Goal: Task Accomplishment & Management: Use online tool/utility

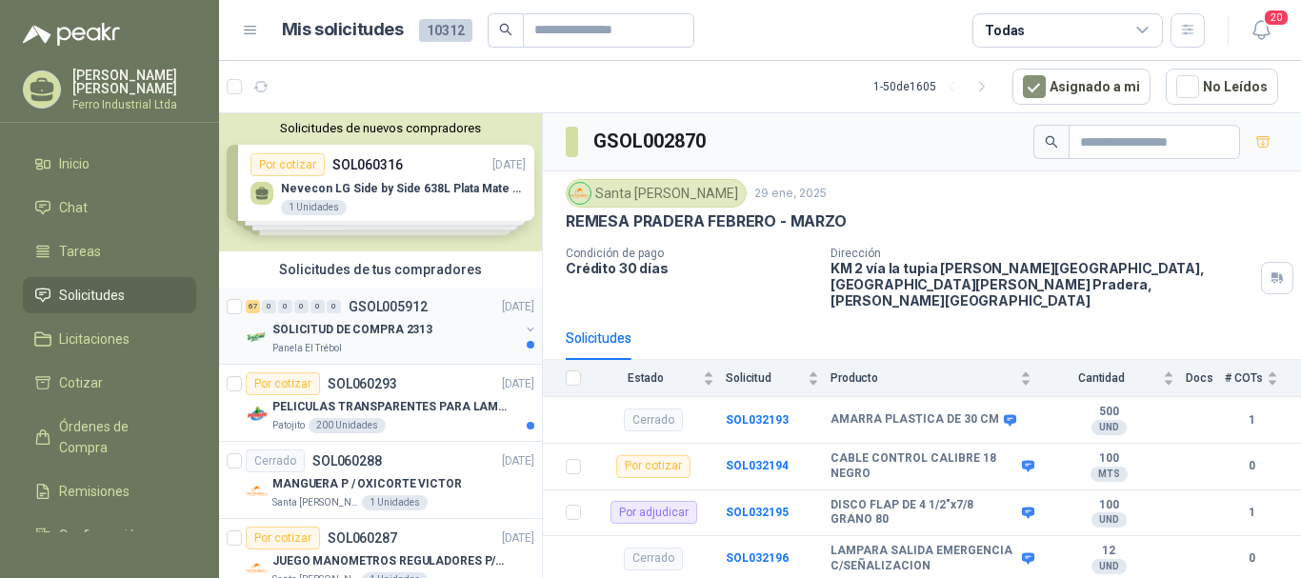
click at [376, 304] on p "GSOL005912" at bounding box center [388, 306] width 79 height 13
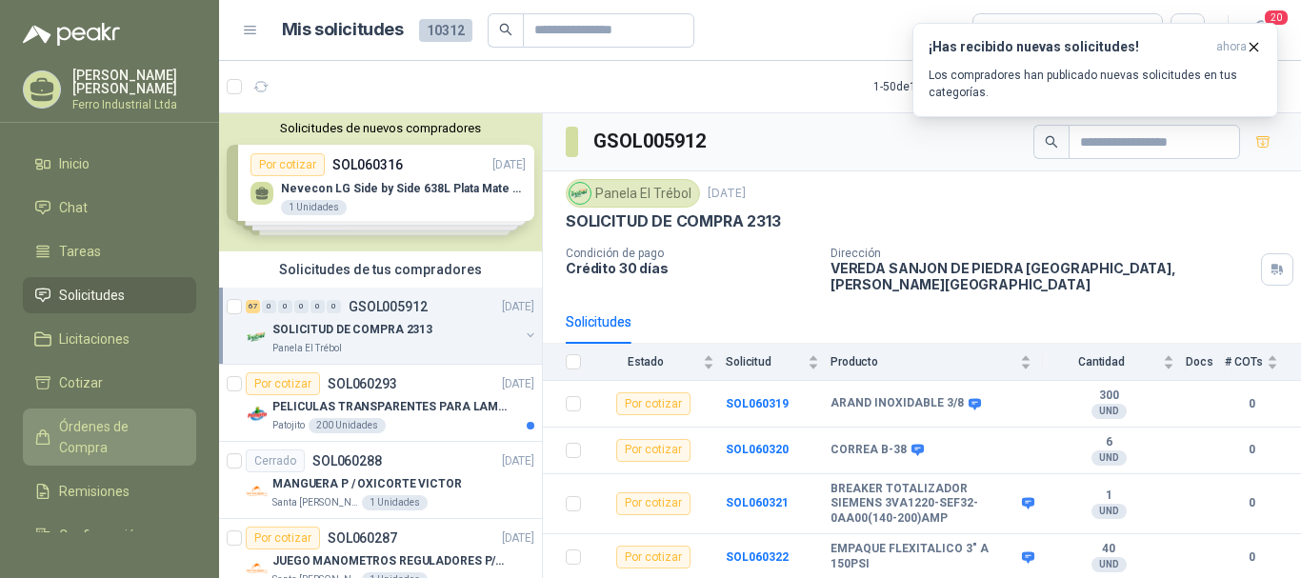
click at [83, 416] on span "Órdenes de Compra" at bounding box center [118, 437] width 119 height 42
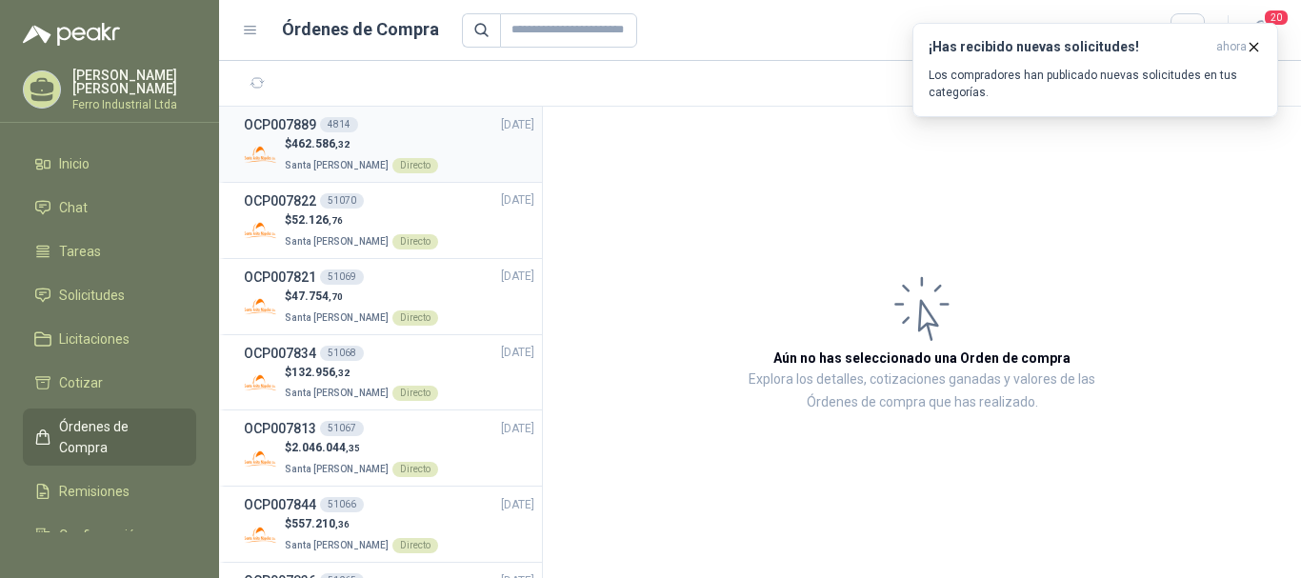
click at [429, 127] on div "OCP007889 4814 [DATE]" at bounding box center [389, 124] width 290 height 21
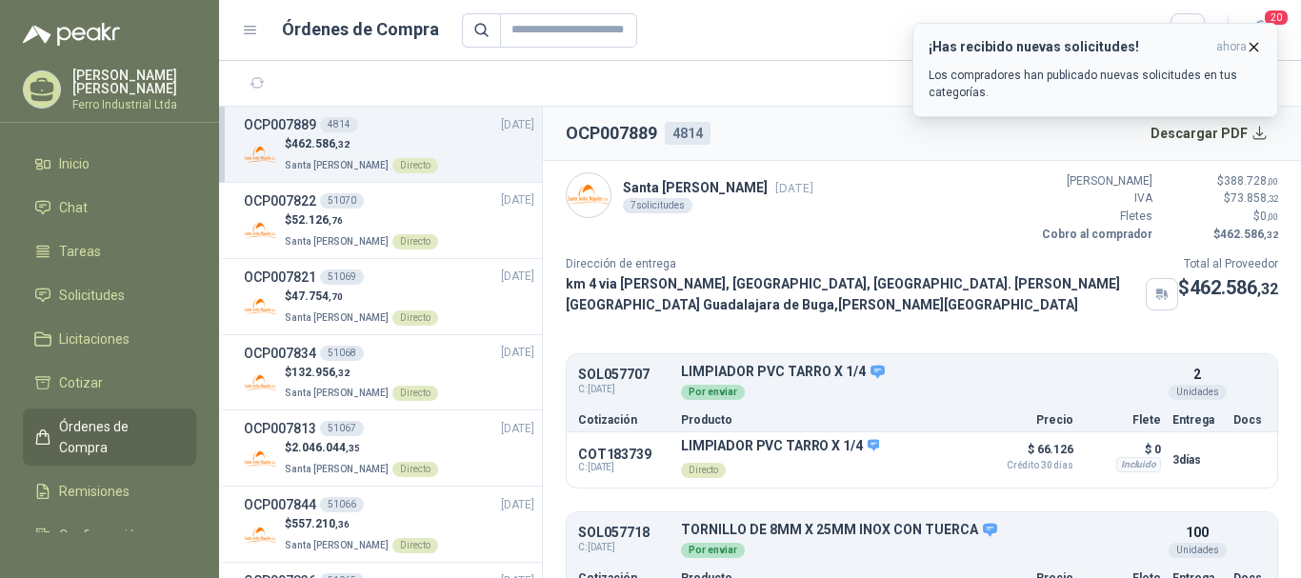
click at [1250, 43] on icon "button" at bounding box center [1254, 47] width 8 height 8
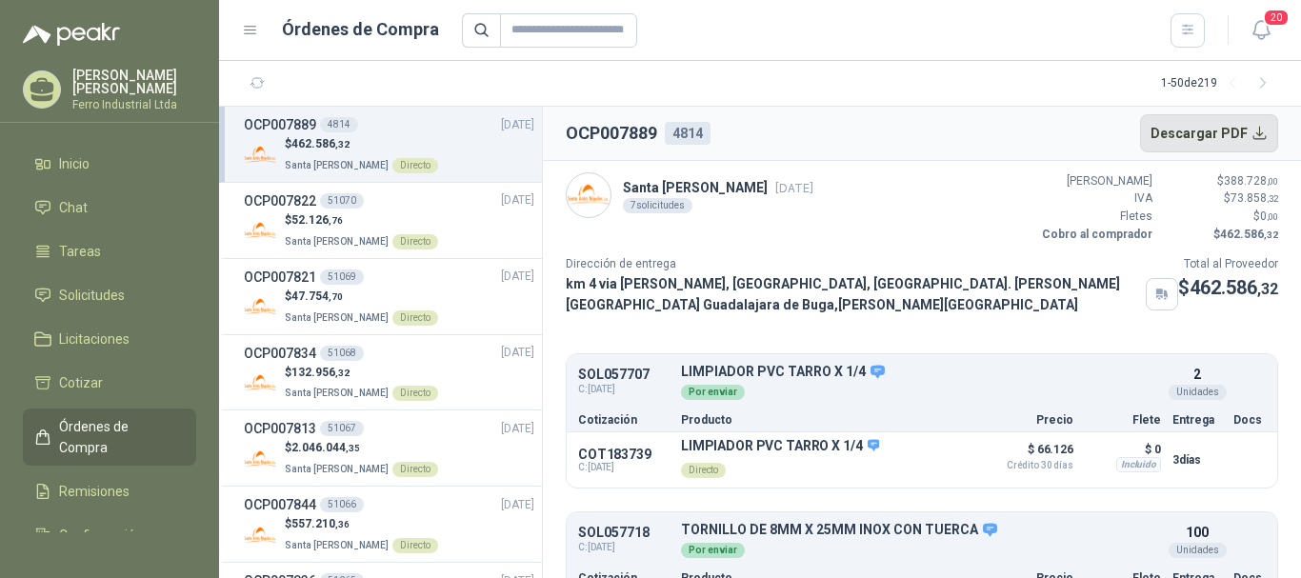
click at [1211, 128] on button "Descargar PDF" at bounding box center [1209, 133] width 139 height 38
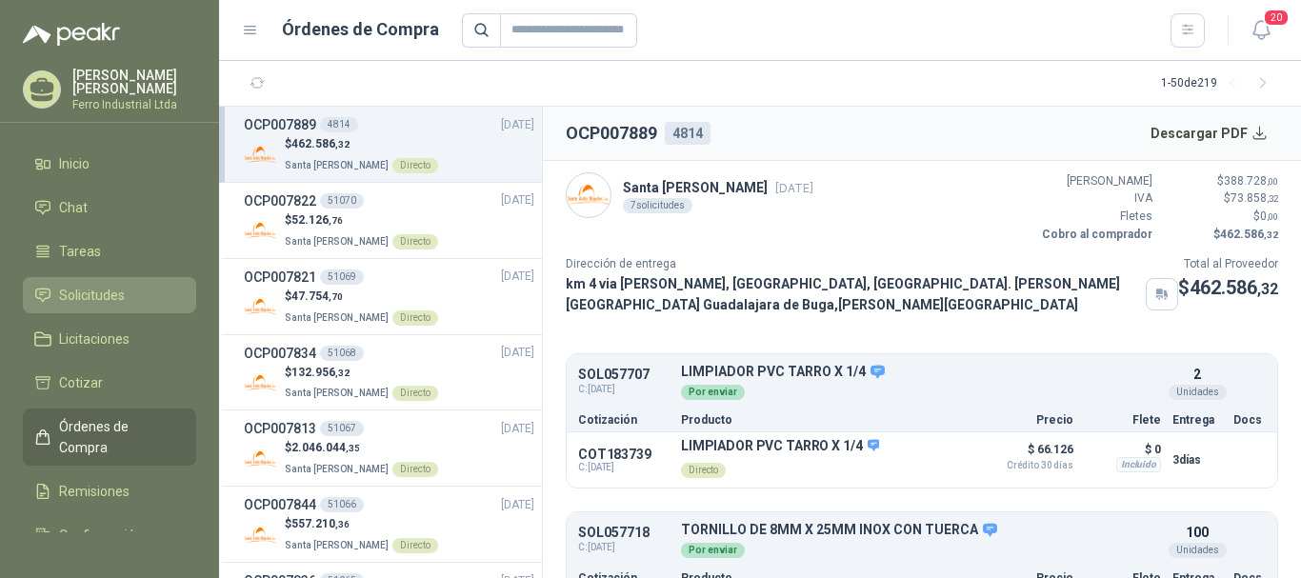
click at [106, 278] on link "Solicitudes" at bounding box center [109, 295] width 173 height 36
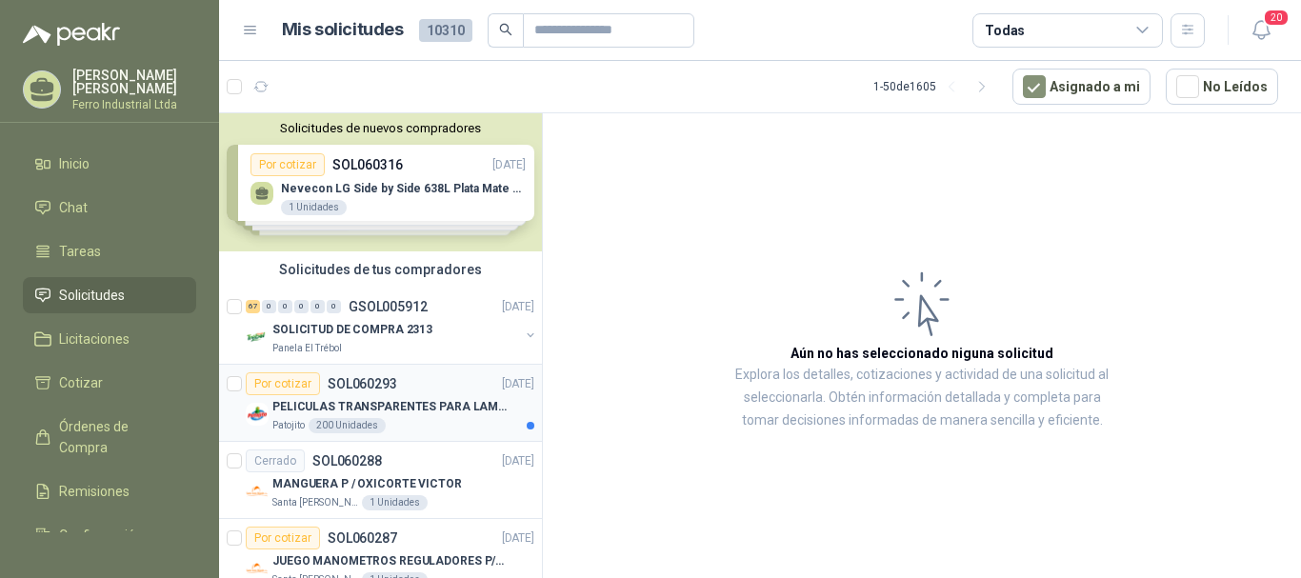
scroll to position [95, 0]
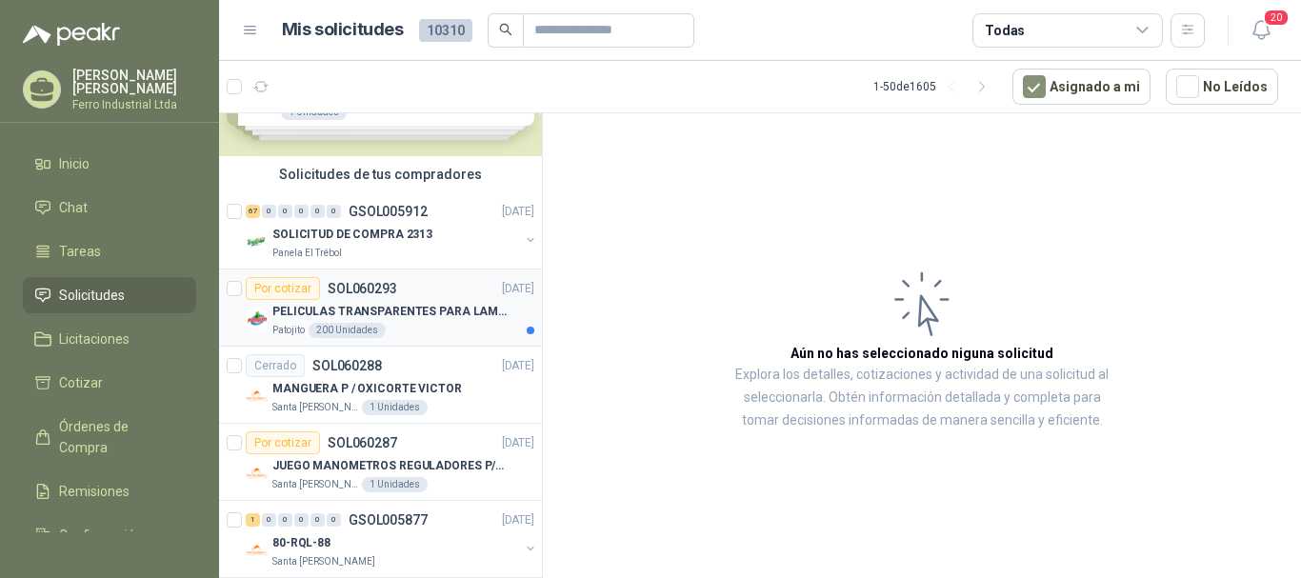
click at [442, 315] on p "PELICULAS TRANSPARENTES PARA LAMINADO EN CALIENTE" at bounding box center [390, 312] width 237 height 18
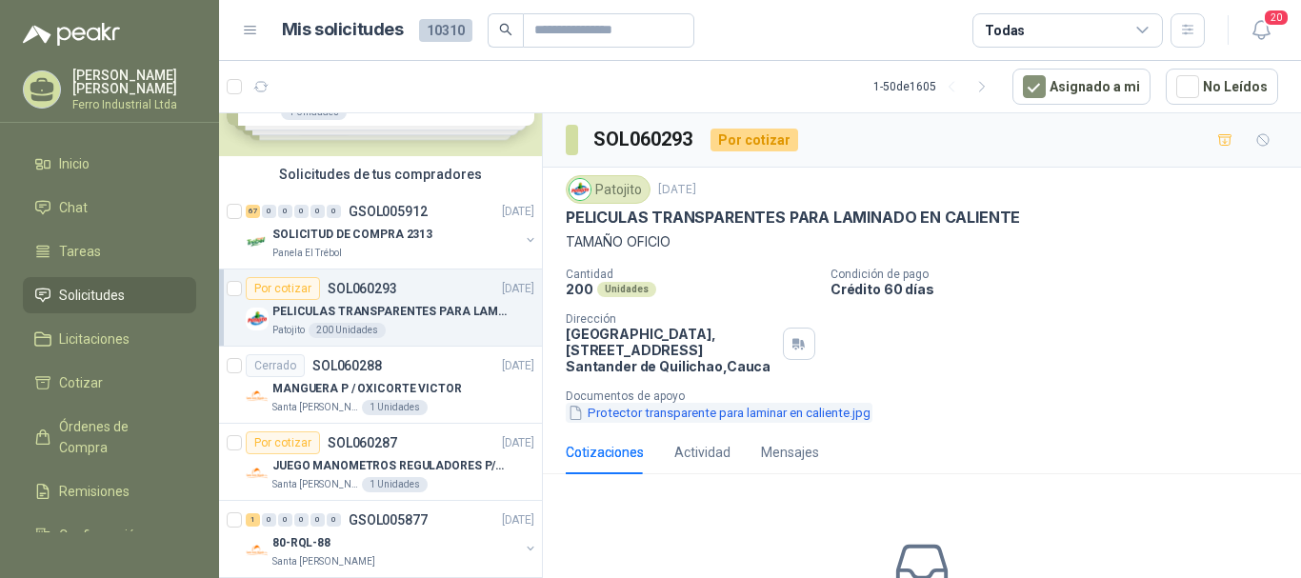
click at [709, 412] on button "Protector transparente para laminar en caliente.jpg" at bounding box center [719, 413] width 307 height 20
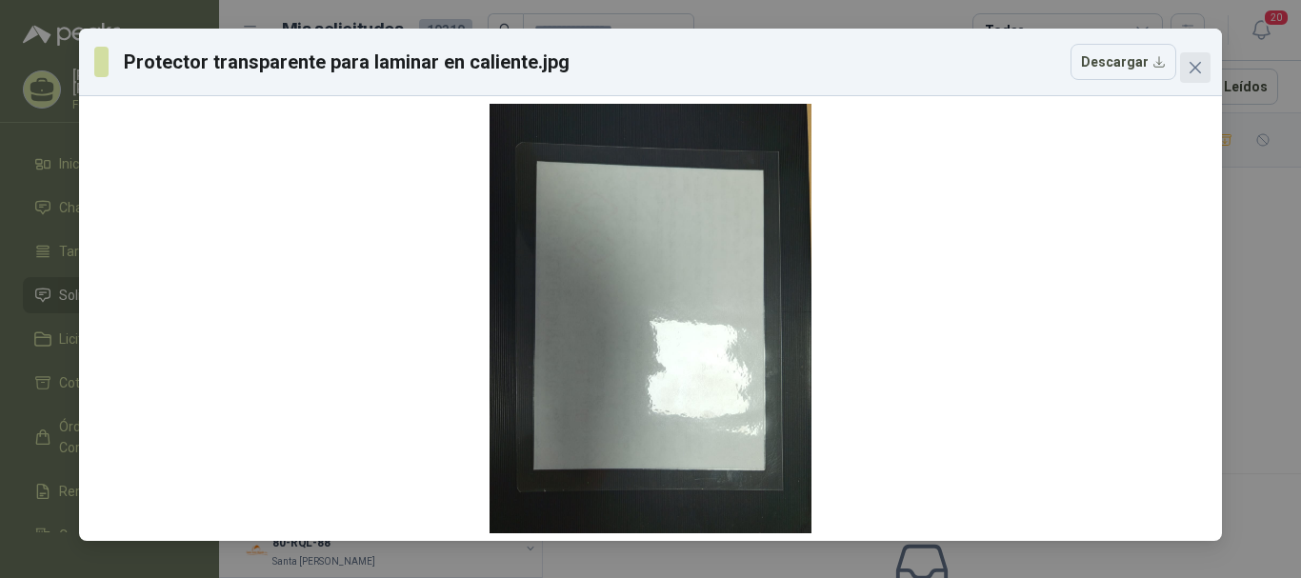
click at [1194, 70] on icon "close" at bounding box center [1195, 67] width 15 height 15
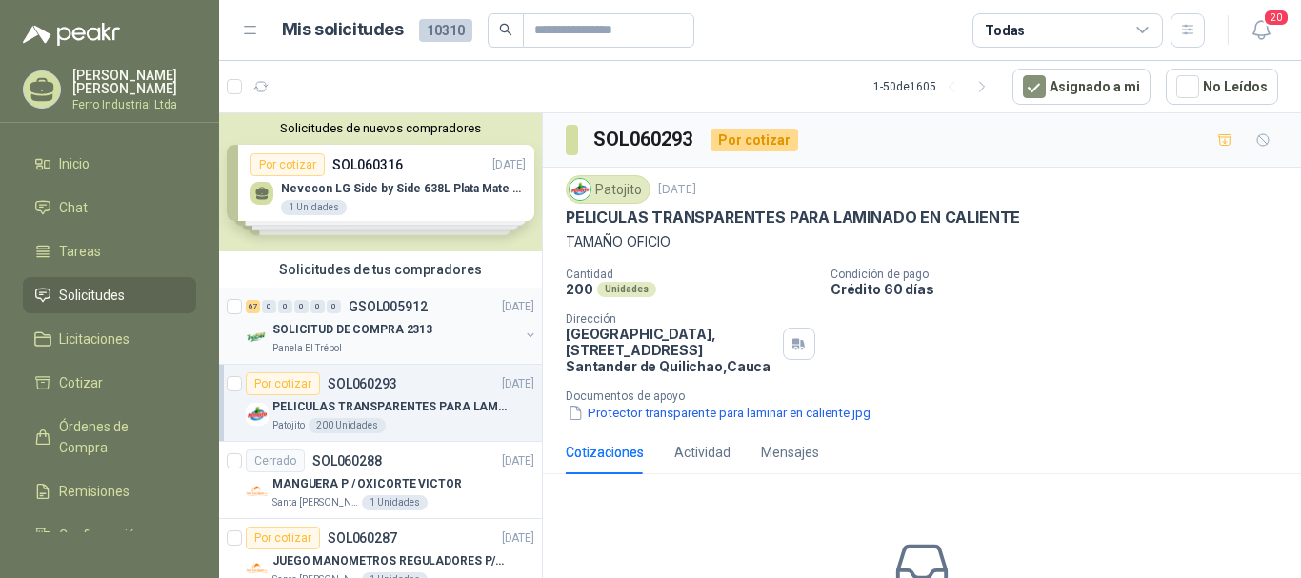
click at [423, 316] on div "67 0 0 0 0 0 GSOL005912 [DATE]" at bounding box center [392, 306] width 292 height 23
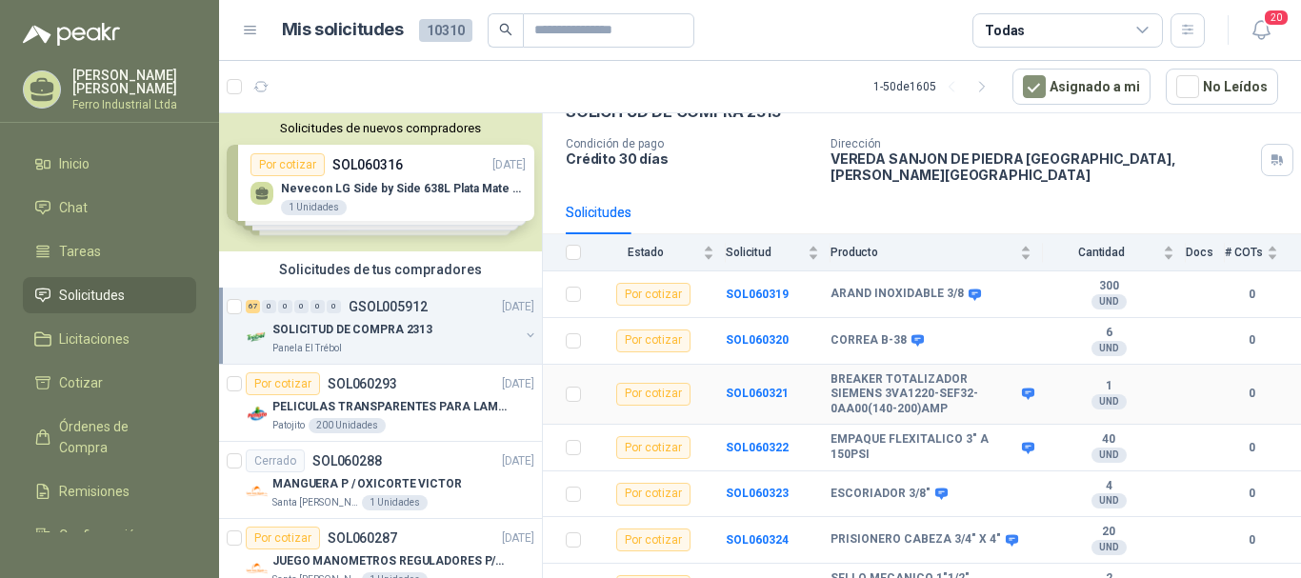
scroll to position [286, 0]
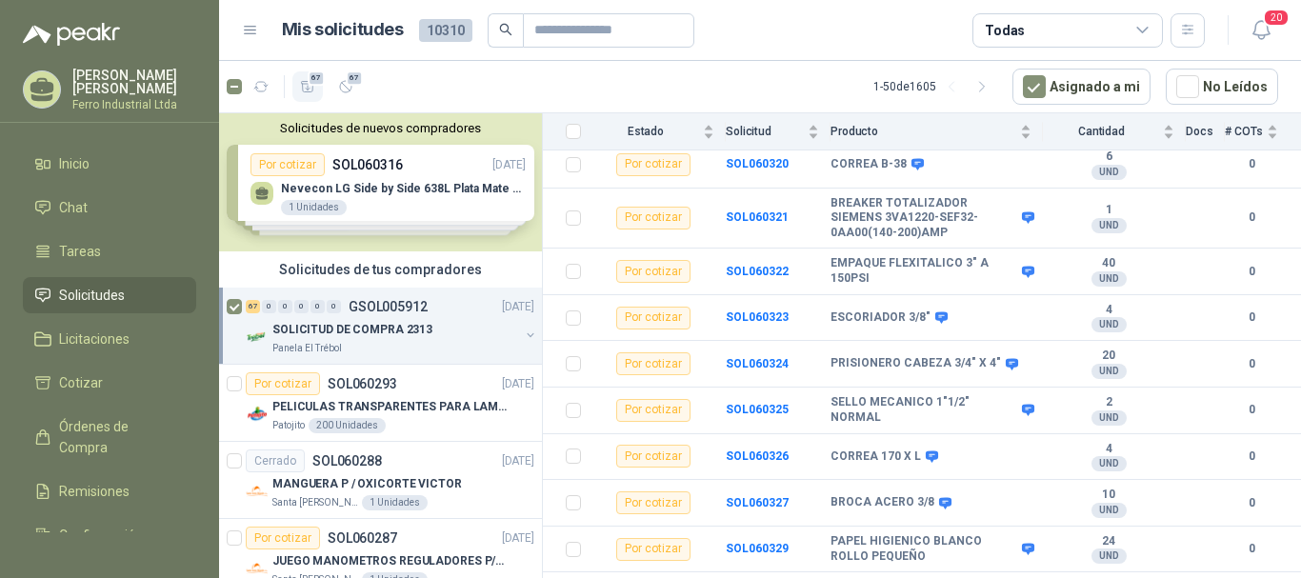
click at [311, 80] on span "67" at bounding box center [317, 77] width 18 height 15
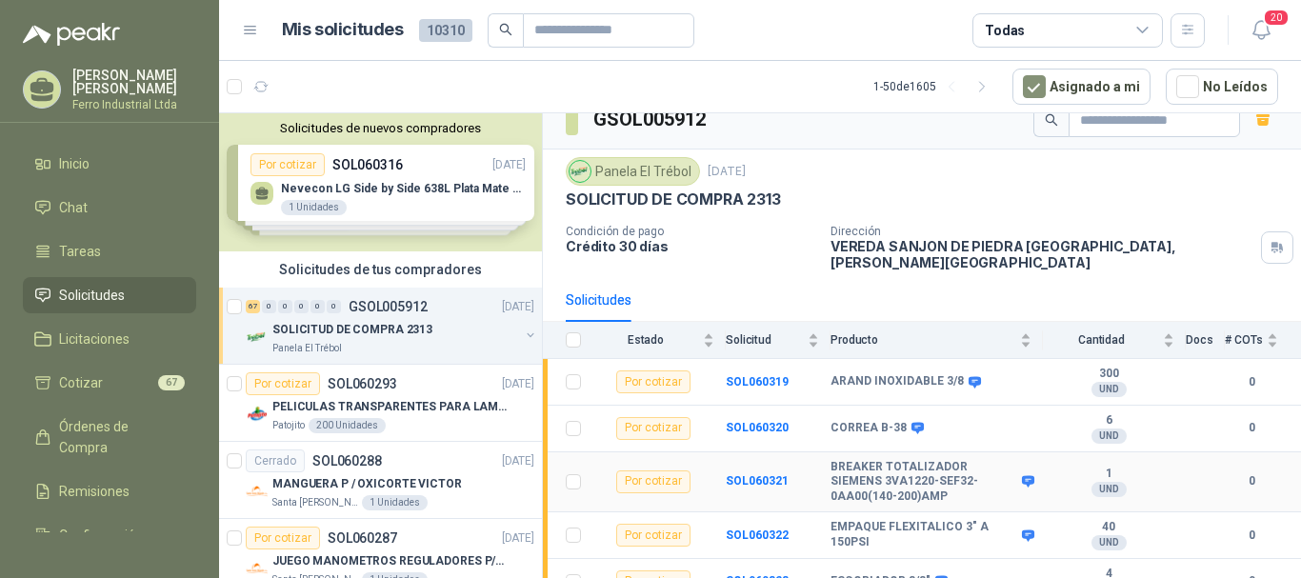
scroll to position [0, 0]
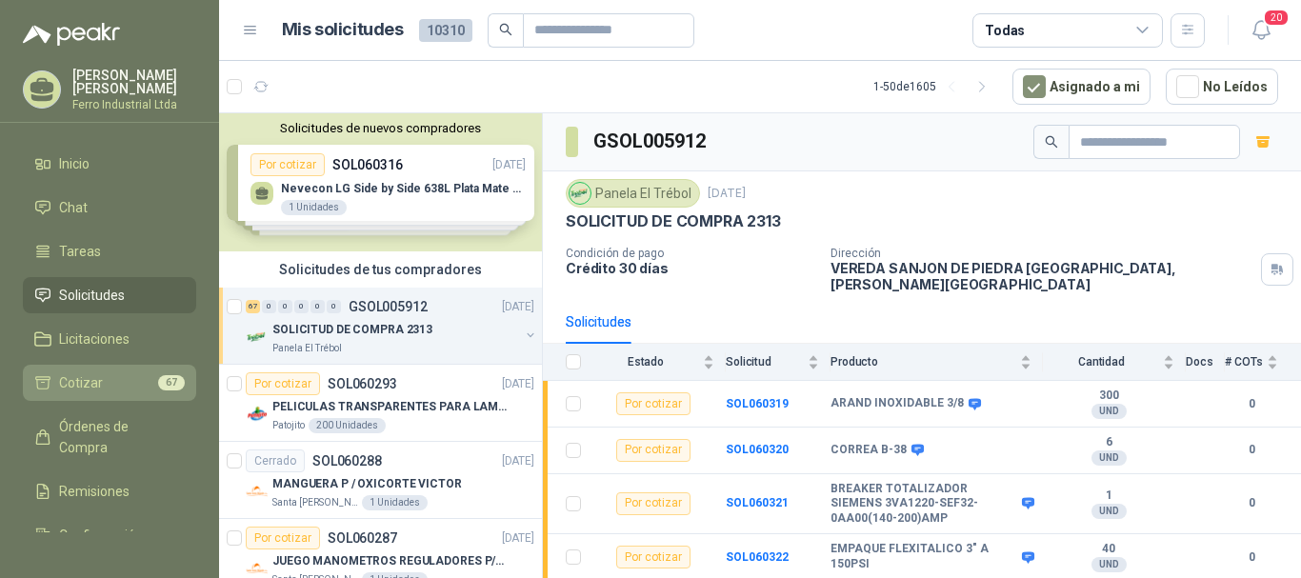
click at [88, 387] on span "Cotizar" at bounding box center [81, 382] width 44 height 21
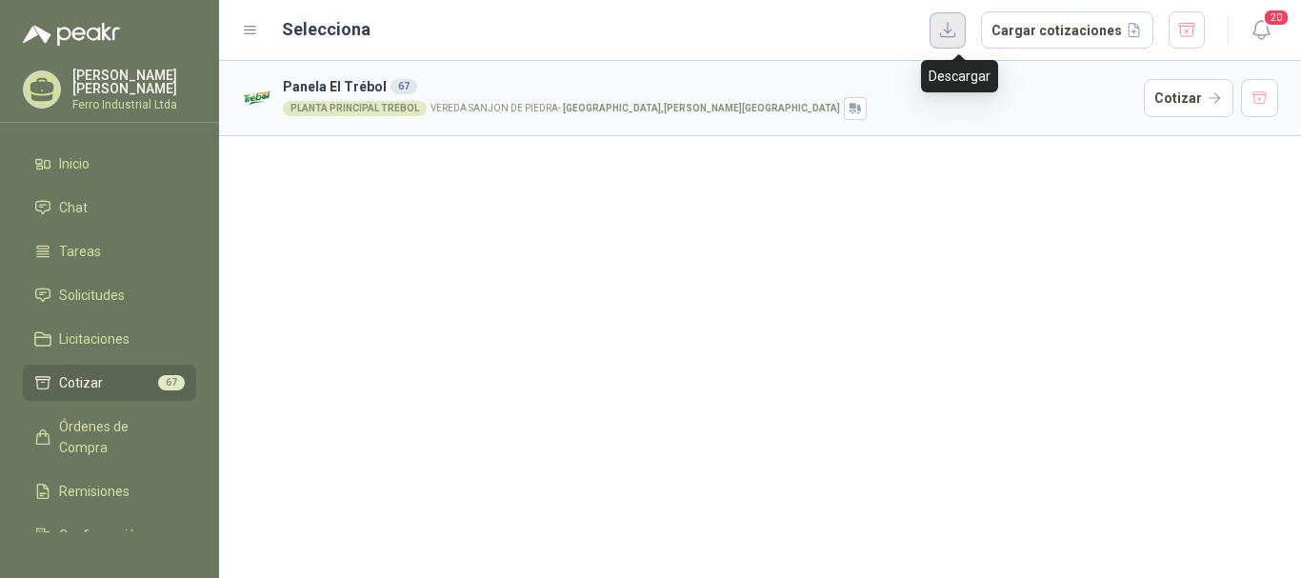
click at [963, 28] on button "button" at bounding box center [947, 30] width 36 height 36
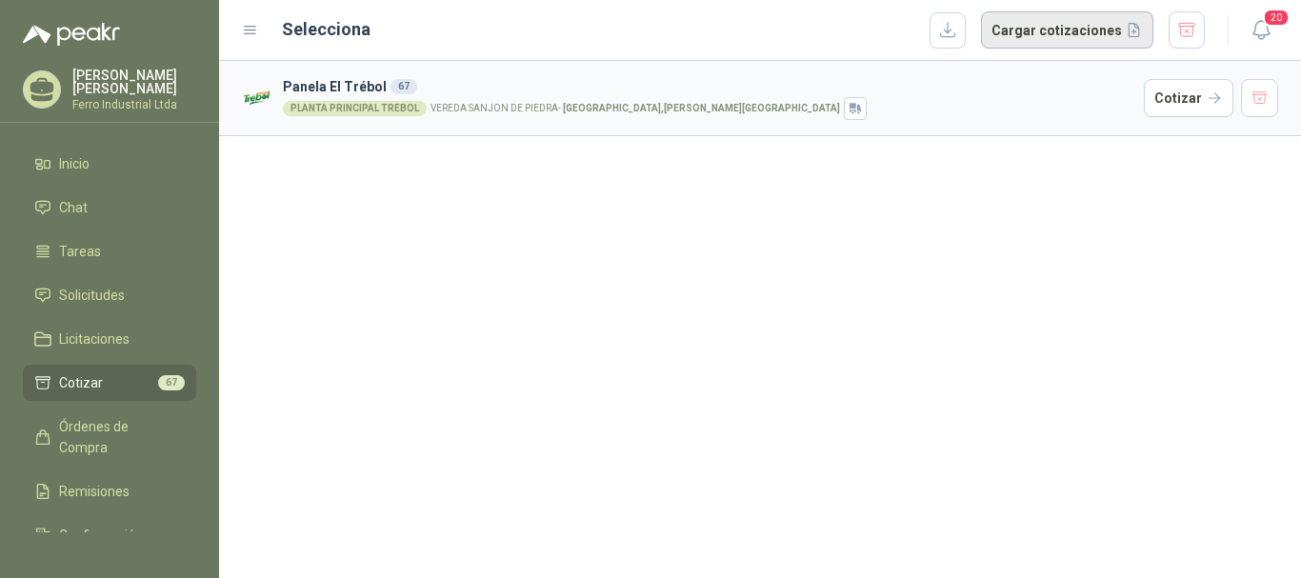
click at [1024, 32] on button "Cargar cotizaciones" at bounding box center [1067, 30] width 172 height 38
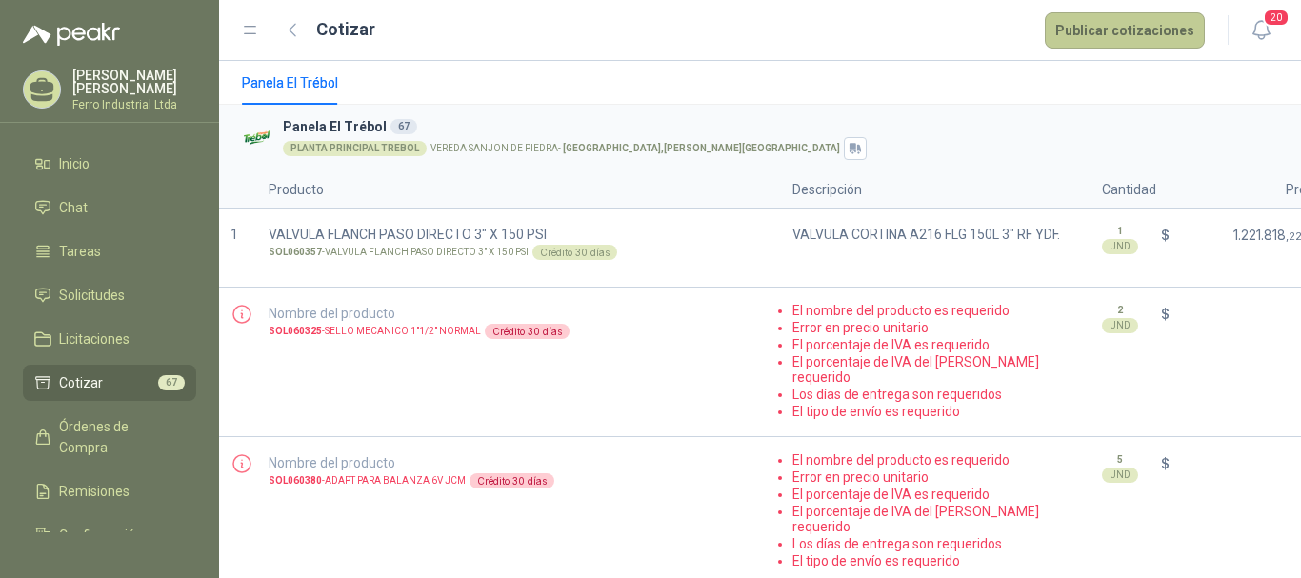
click at [1114, 34] on button "Publicar cotizaciones" at bounding box center [1125, 30] width 160 height 36
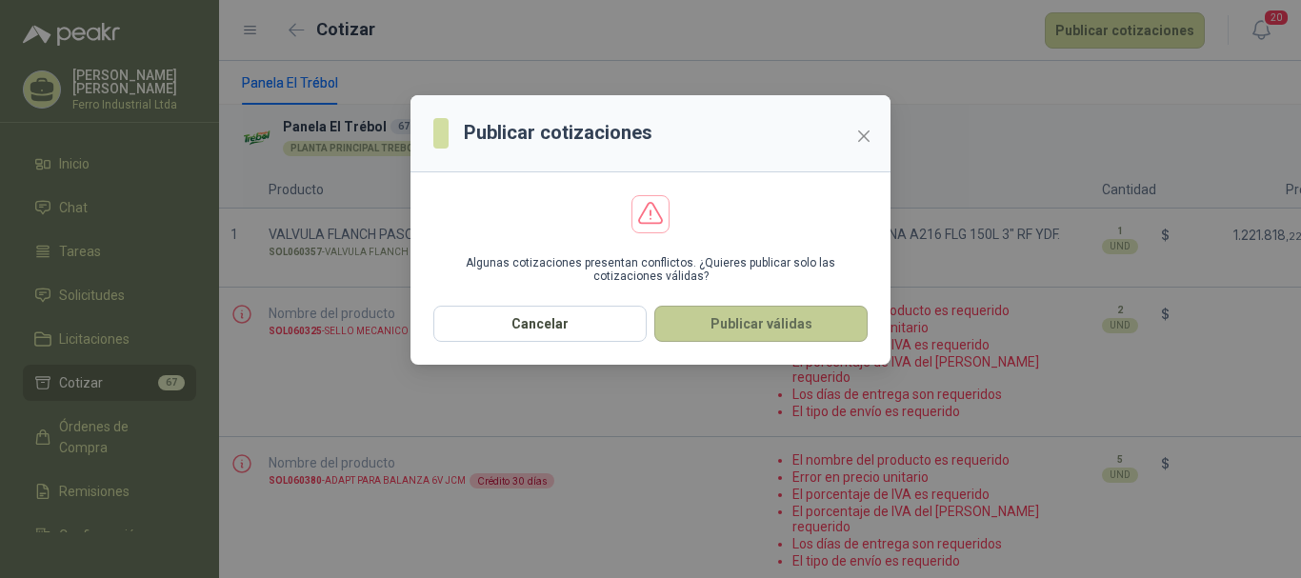
click at [747, 337] on button "Publicar válidas" at bounding box center [760, 324] width 213 height 36
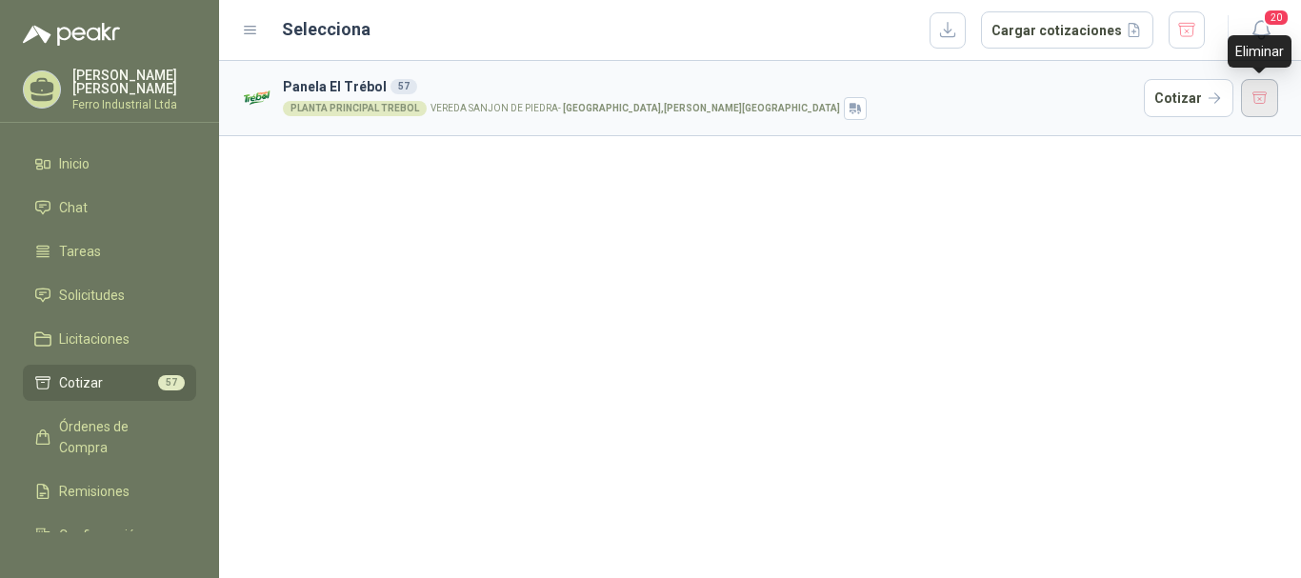
click at [1265, 108] on button "button" at bounding box center [1260, 98] width 38 height 38
